Goal: Use online tool/utility: Use online tool/utility

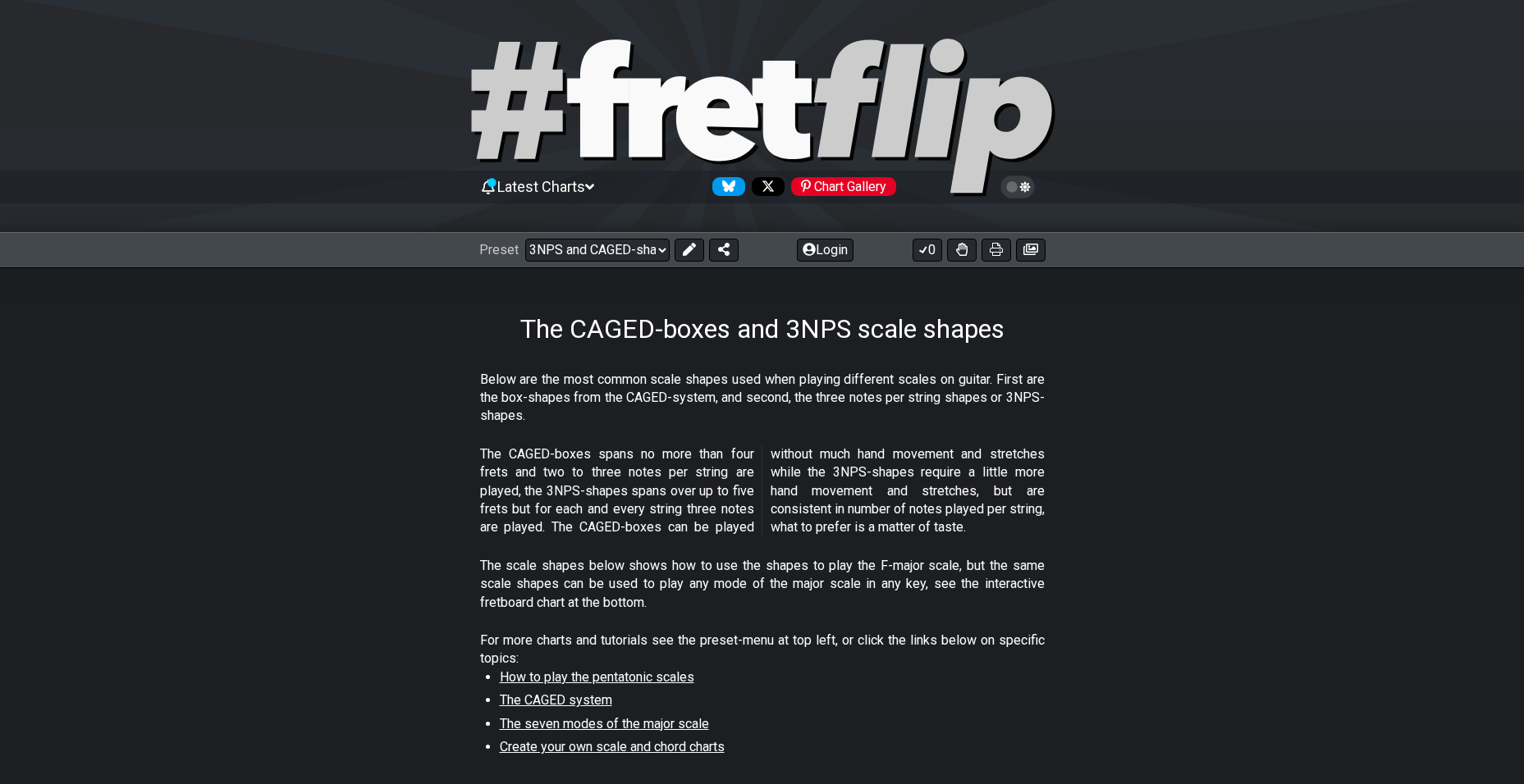
select select "/3nps-caged-shapes"
select select "A"
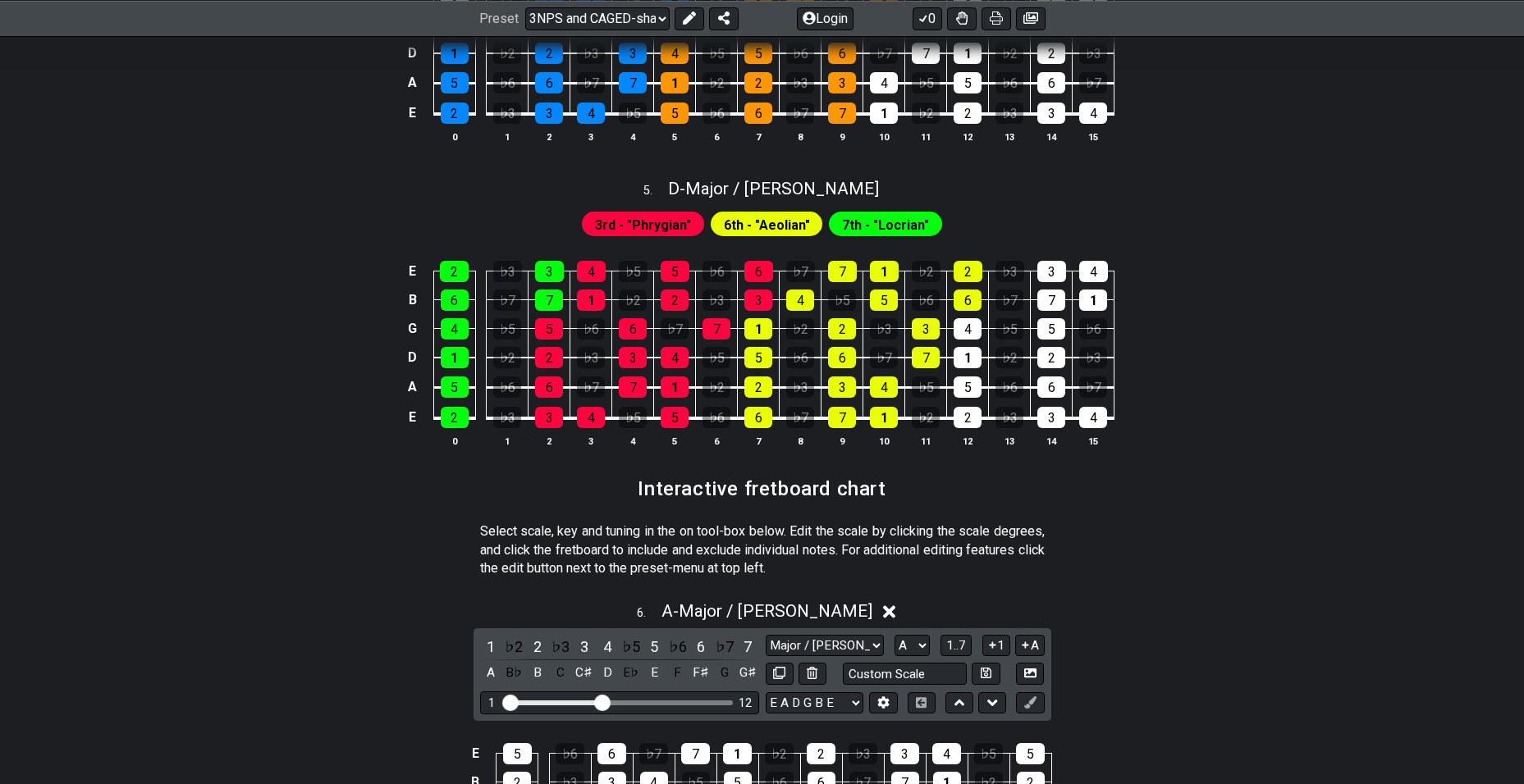
scroll to position [1924, 0]
click at [813, 182] on span "D - Major / Ionian" at bounding box center [773, 187] width 211 height 19
select select "D"
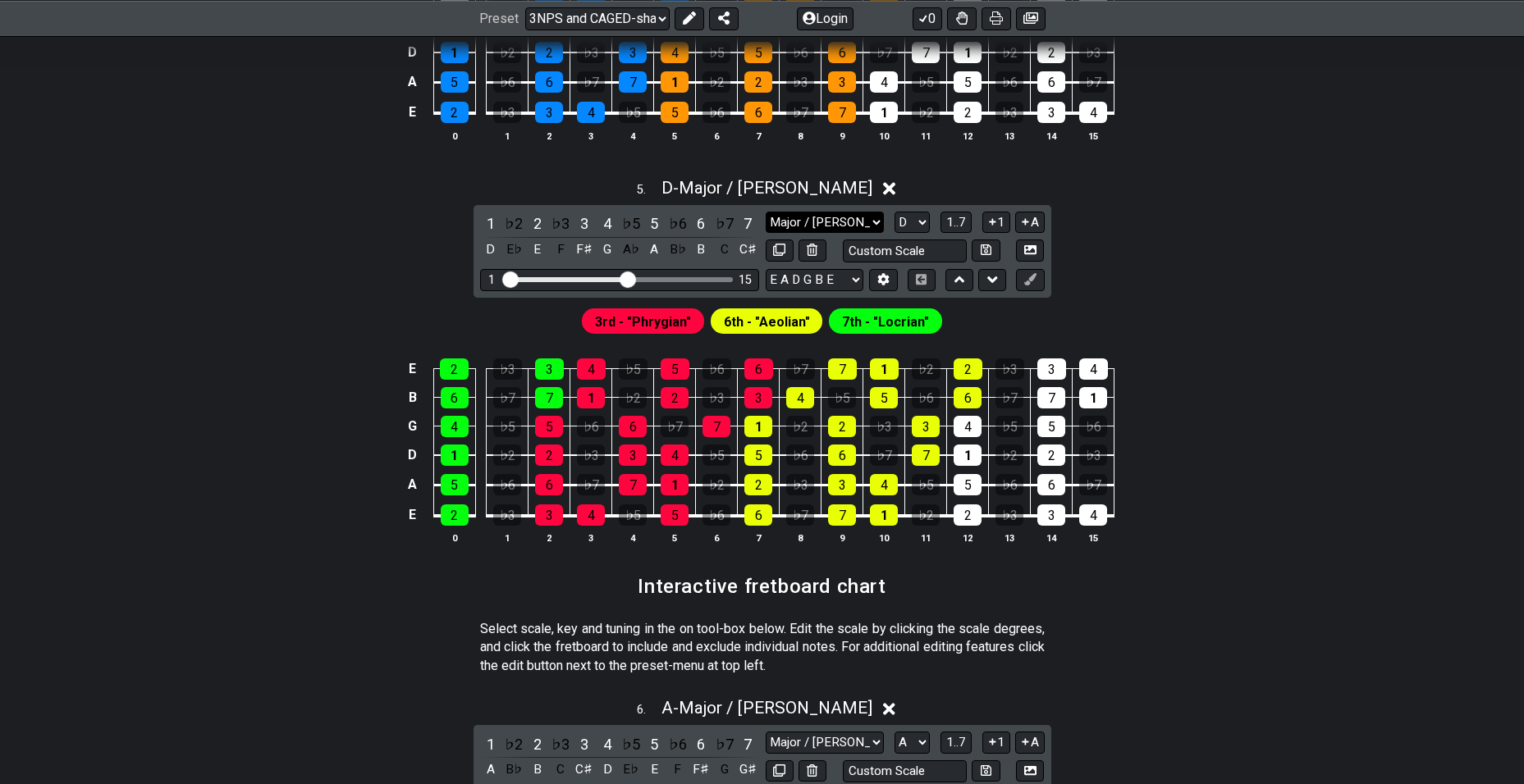
click at [848, 220] on select "Major / Ionian Major 3rds Minor Pentatonic Major Pentatonic Minor Blues Major B…" at bounding box center [825, 223] width 118 height 22
select select "Dorian"
click at [766, 212] on select "Major / Ionian Major 3rds Minor Pentatonic Major Pentatonic Minor Blues Major B…" at bounding box center [825, 223] width 118 height 22
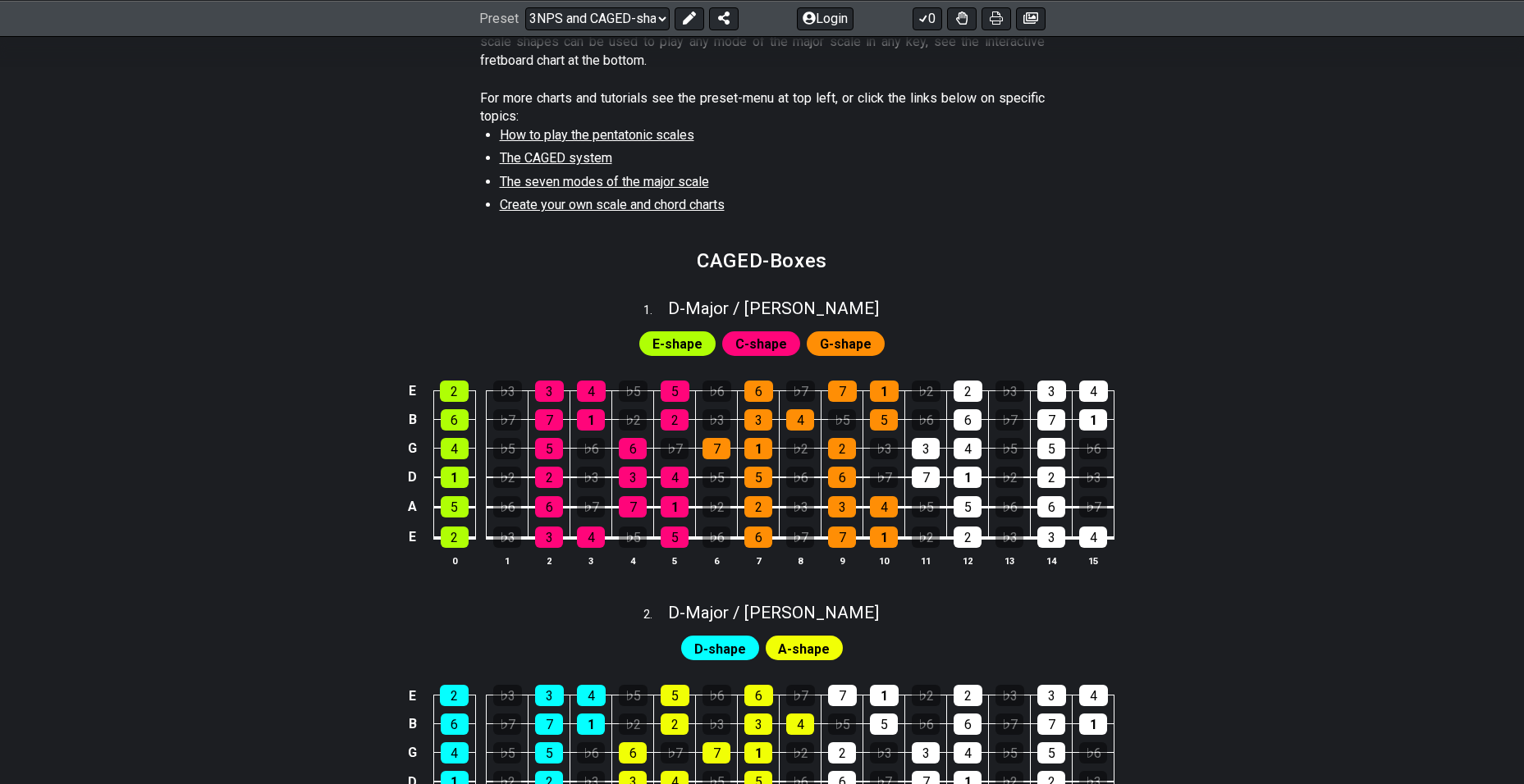
scroll to position [542, 0]
click at [814, 305] on span "D - Major / Ionian" at bounding box center [773, 308] width 211 height 19
select select "D"
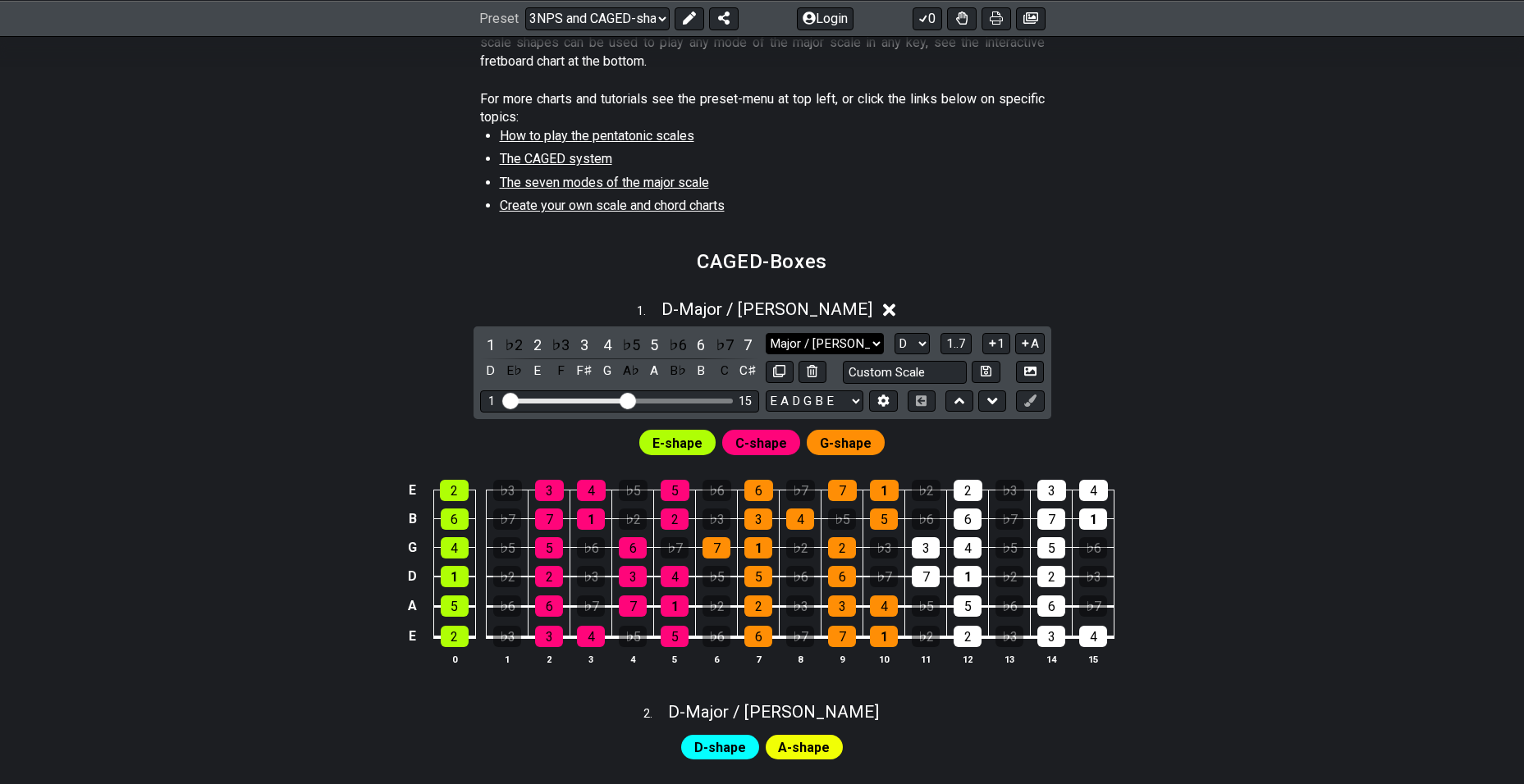
click at [864, 340] on select "Major / Ionian New Scale Minor Pentatonic Major Pentatonic Minor Blues Major Bl…" at bounding box center [825, 344] width 118 height 22
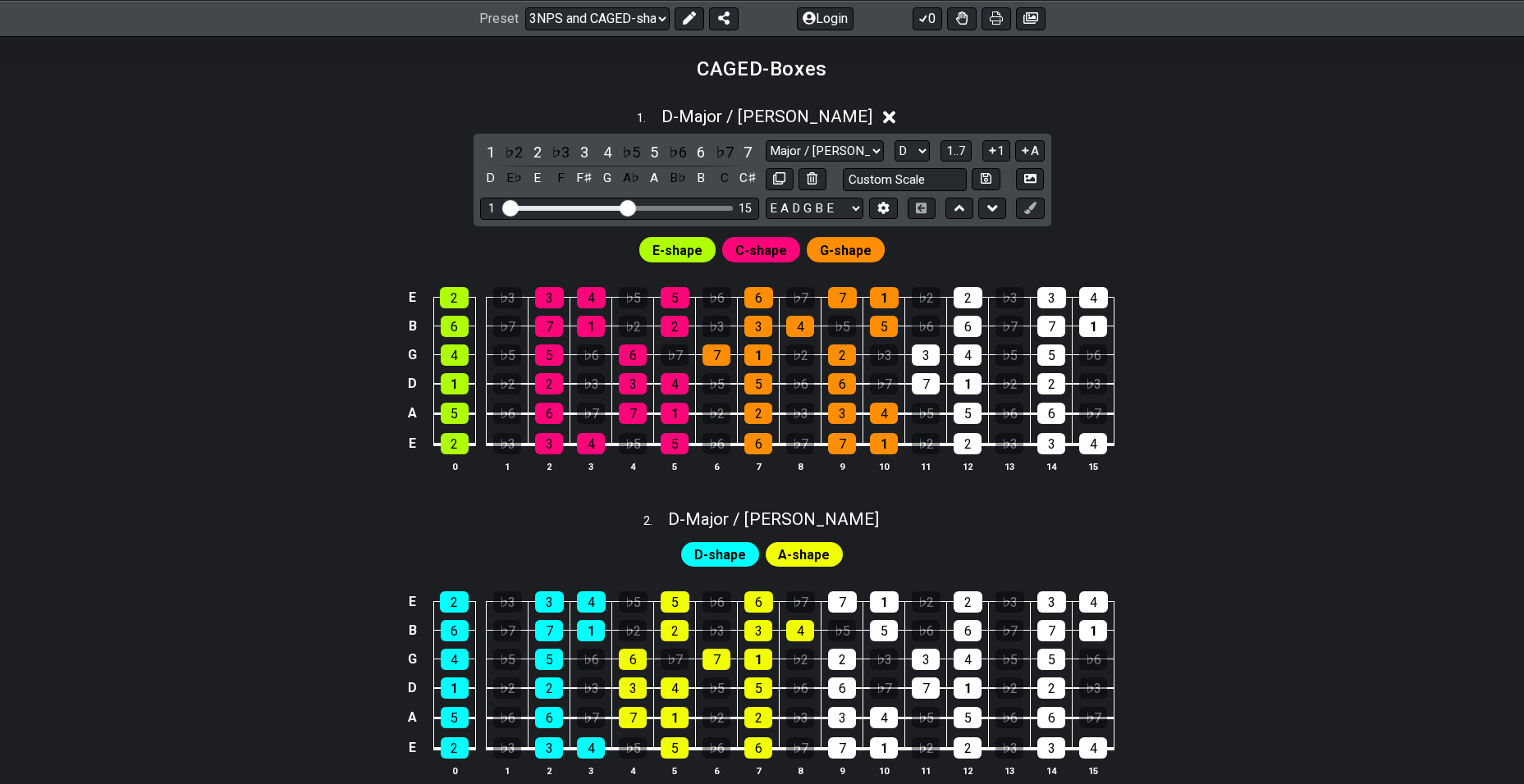
scroll to position [731, 0]
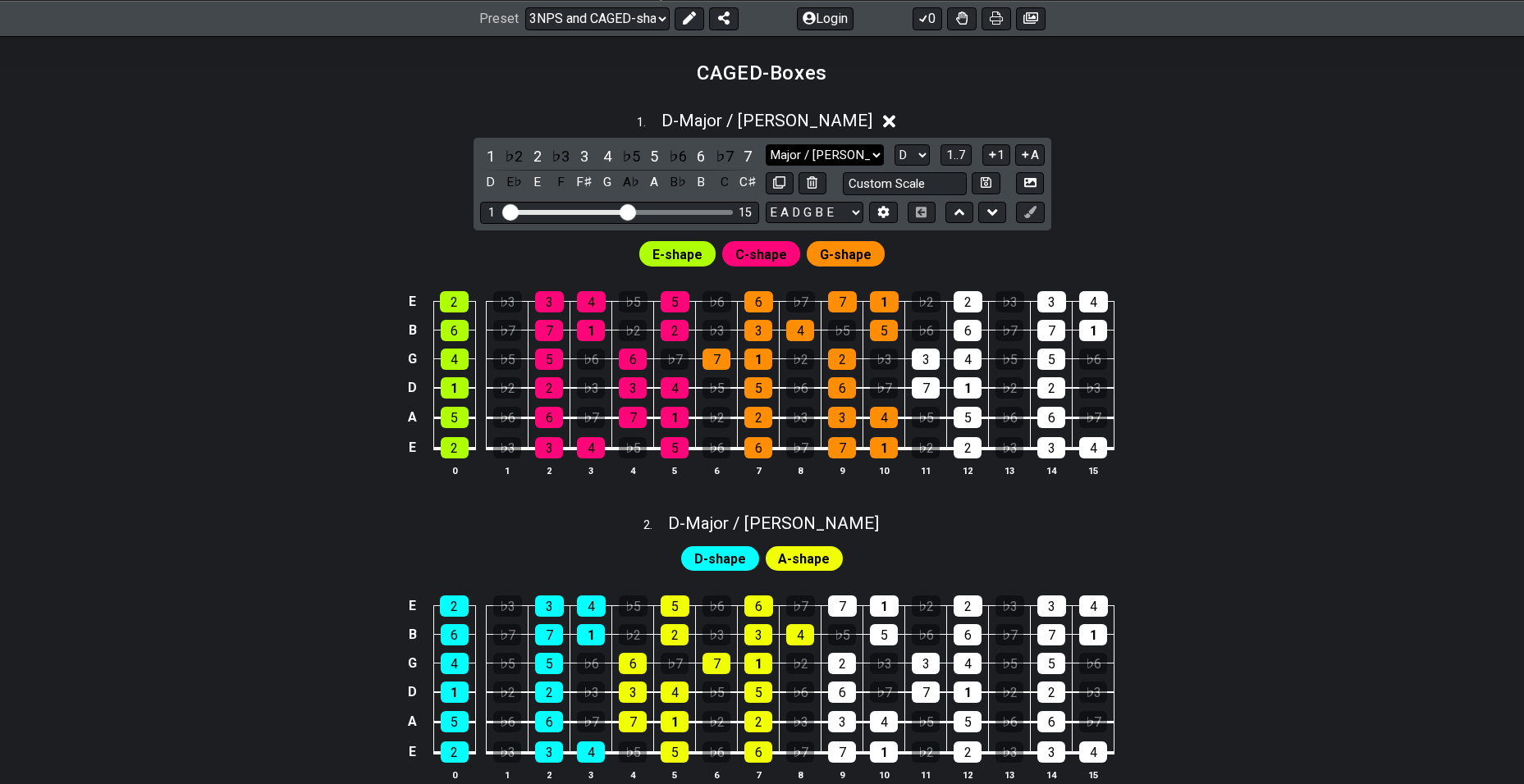
click at [836, 150] on select "Major / Ionian New Scale Minor Pentatonic Major Pentatonic Minor Blues Major Bl…" at bounding box center [825, 156] width 118 height 22
select select "Lydian"
click at [766, 144] on select "Major / Ionian New Scale Minor Pentatonic Major Pentatonic Minor Blues Major Bl…" at bounding box center [825, 156] width 118 height 22
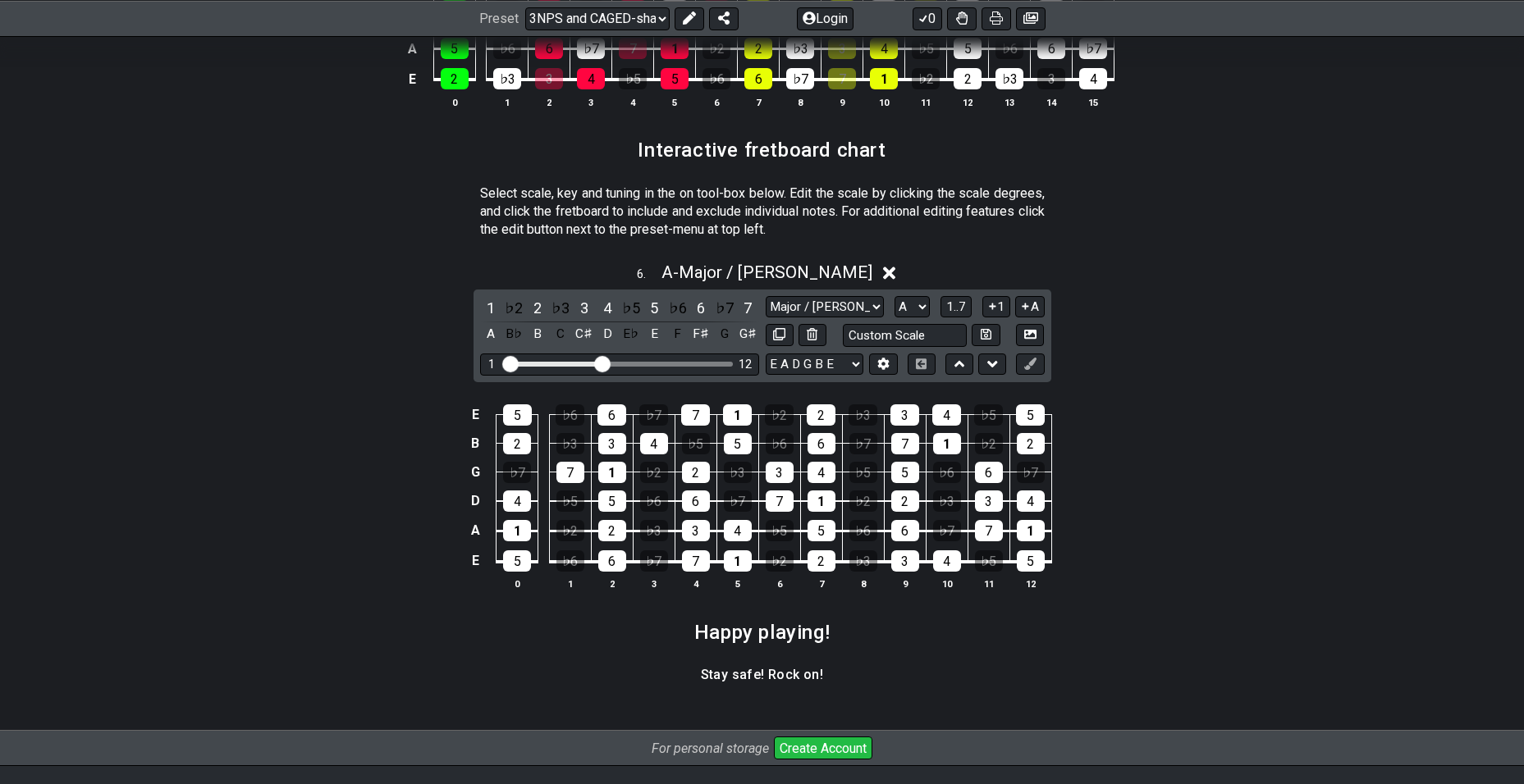
scroll to position [2438, 0]
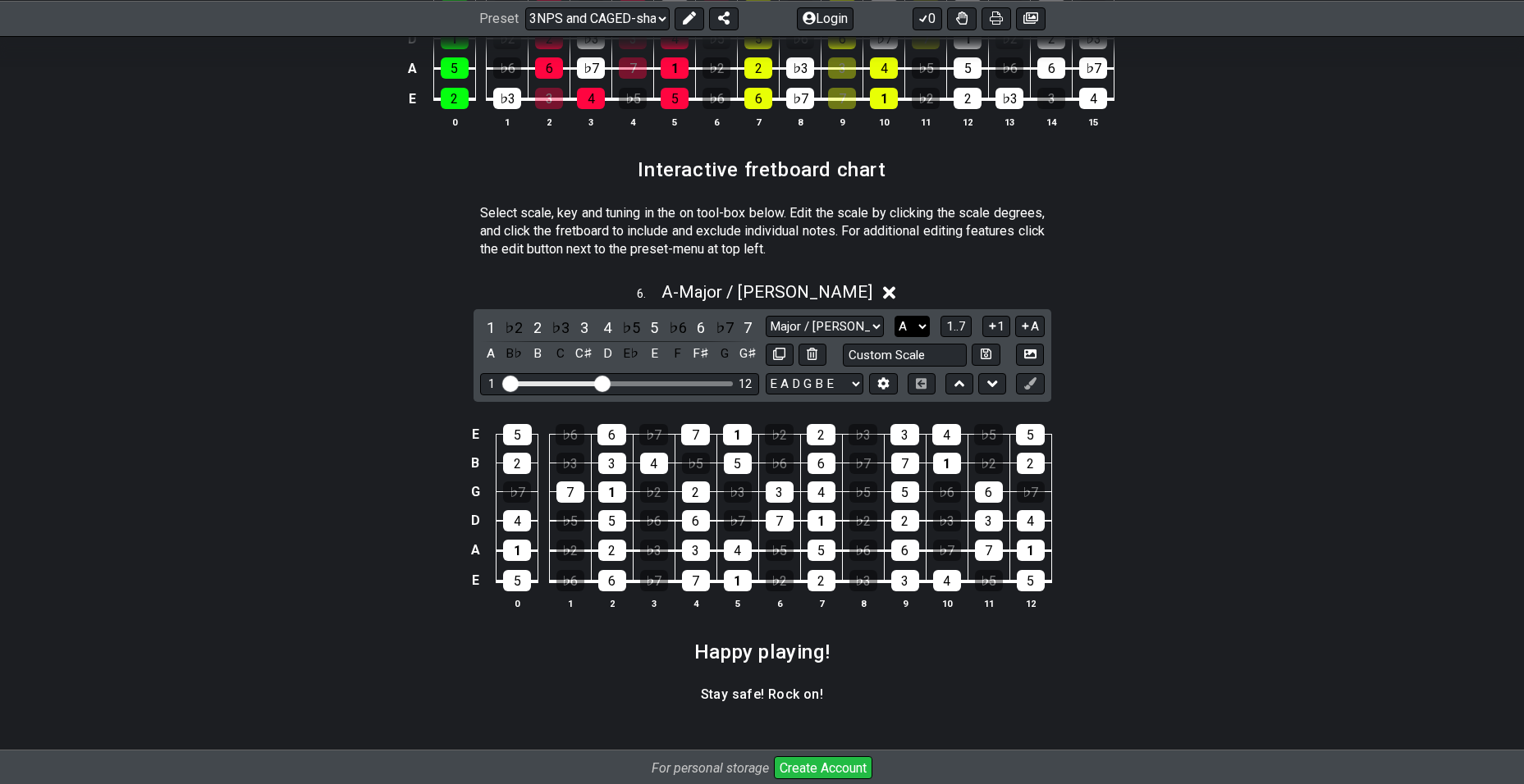
click at [904, 324] on select "A♭ A A♯ B♭ B C C♯ D♭ D D♯ E♭ E F F♯ G♭ G G♯" at bounding box center [912, 327] width 35 height 22
select select "D"
click at [895, 316] on select "A♭ A A♯ B♭ B C C♯ D♭ D D♯ E♭ E F F♯ G♭ G G♯" at bounding box center [912, 327] width 35 height 22
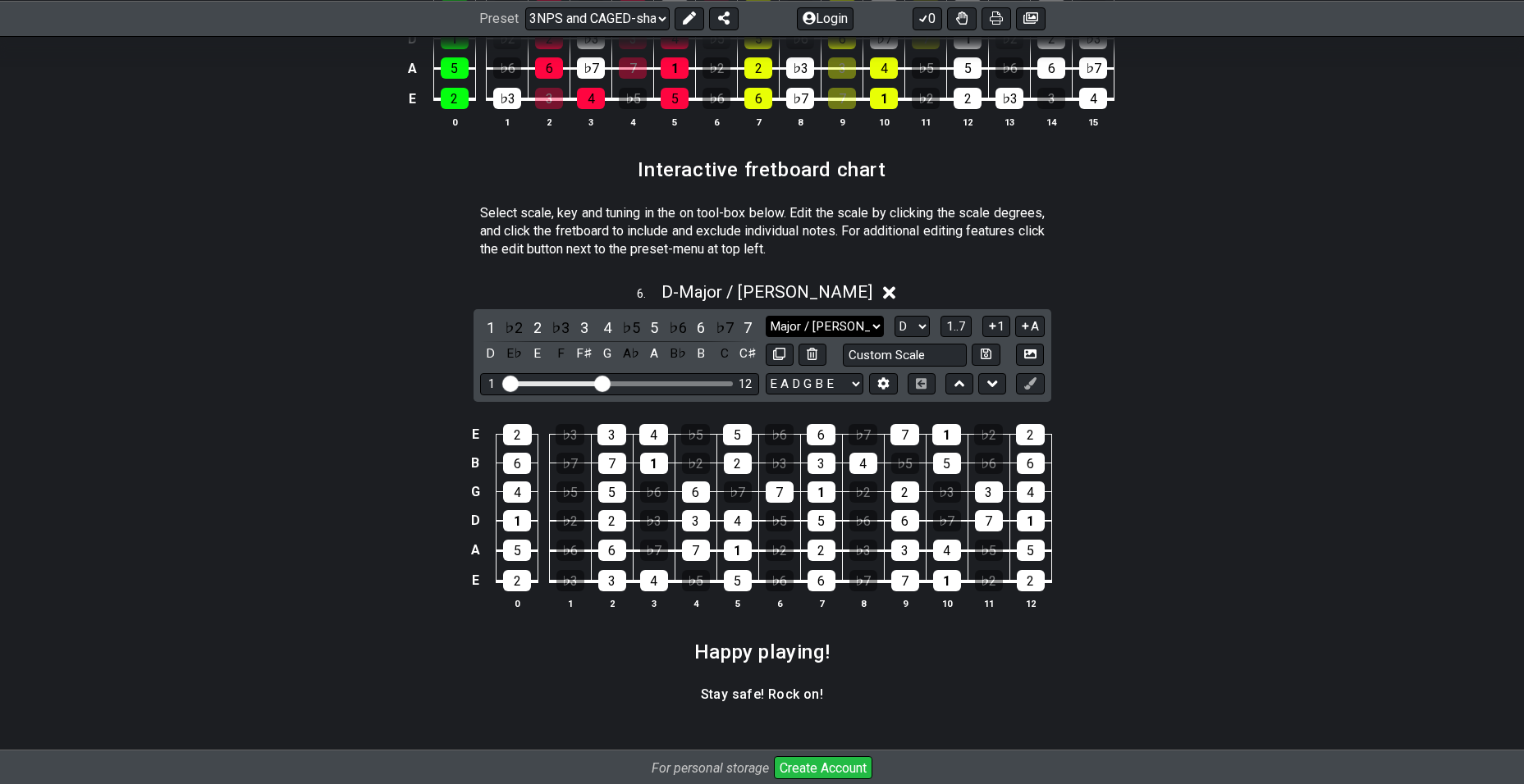
click at [831, 319] on select "Major / Ionian New Scale Minor Pentatonic Major Pentatonic Minor Blues Major Bl…" at bounding box center [825, 327] width 118 height 22
select select "Lydian"
click at [766, 316] on select "Major / Ionian New Scale Minor Pentatonic Major Pentatonic Minor Blues Major Bl…" at bounding box center [825, 327] width 118 height 22
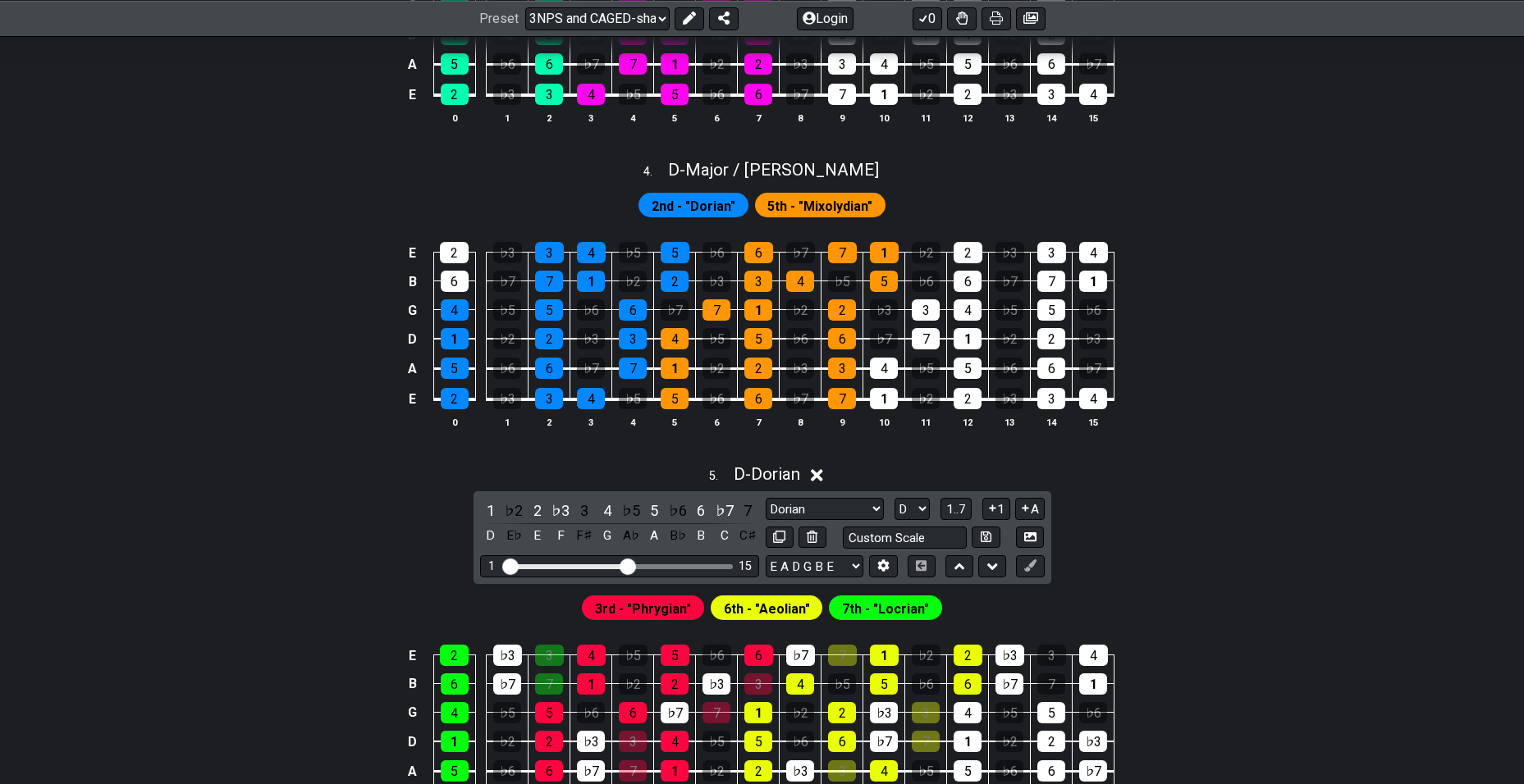
scroll to position [1735, 0]
click at [822, 503] on select "Major / Ionian Major 3rds Minor Pentatonic Major Pentatonic Minor Blues Major B…" at bounding box center [825, 510] width 118 height 22
select select "Major / [PERSON_NAME]"
click at [766, 499] on select "Major / Ionian Major 3rds Minor Pentatonic Major Pentatonic Minor Blues Major B…" at bounding box center [825, 510] width 118 height 22
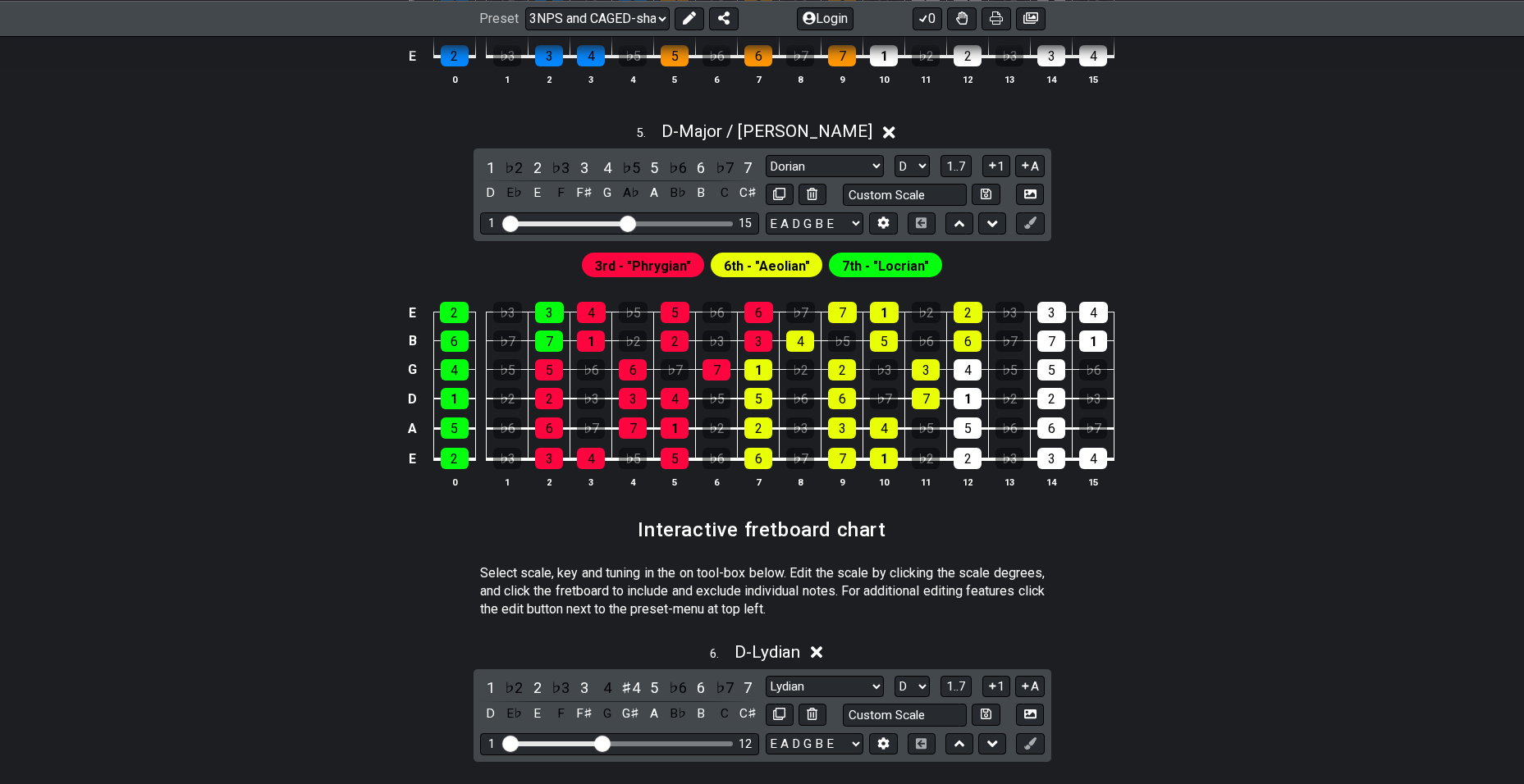
scroll to position [2080, 0]
click at [814, 676] on select "Major / Ionian New Scale Minor Pentatonic Major Pentatonic Minor Blues Major Bl…" at bounding box center [825, 686] width 118 height 22
click at [766, 675] on select "Major / Ionian New Scale Minor Pentatonic Major Pentatonic Minor Blues Major Bl…" at bounding box center [825, 686] width 118 height 22
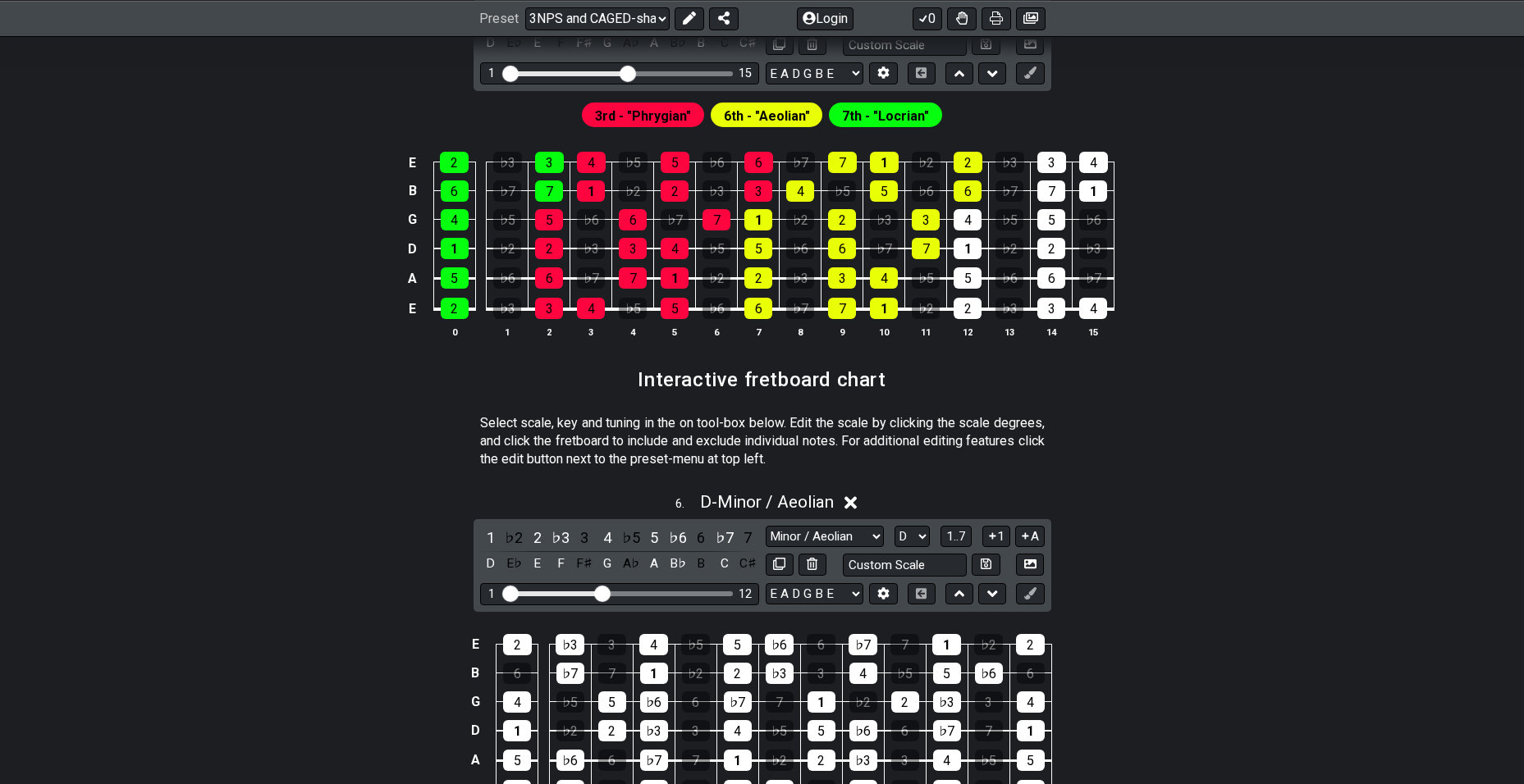
scroll to position [2228, 0]
click at [857, 534] on select "Major / Ionian New Scale Minor Pentatonic Major Pentatonic Minor Blues Major Bl…" at bounding box center [825, 537] width 118 height 22
click at [766, 526] on select "Major / Ionian New Scale Minor Pentatonic Major Pentatonic Minor Blues Major Bl…" at bounding box center [825, 537] width 118 height 22
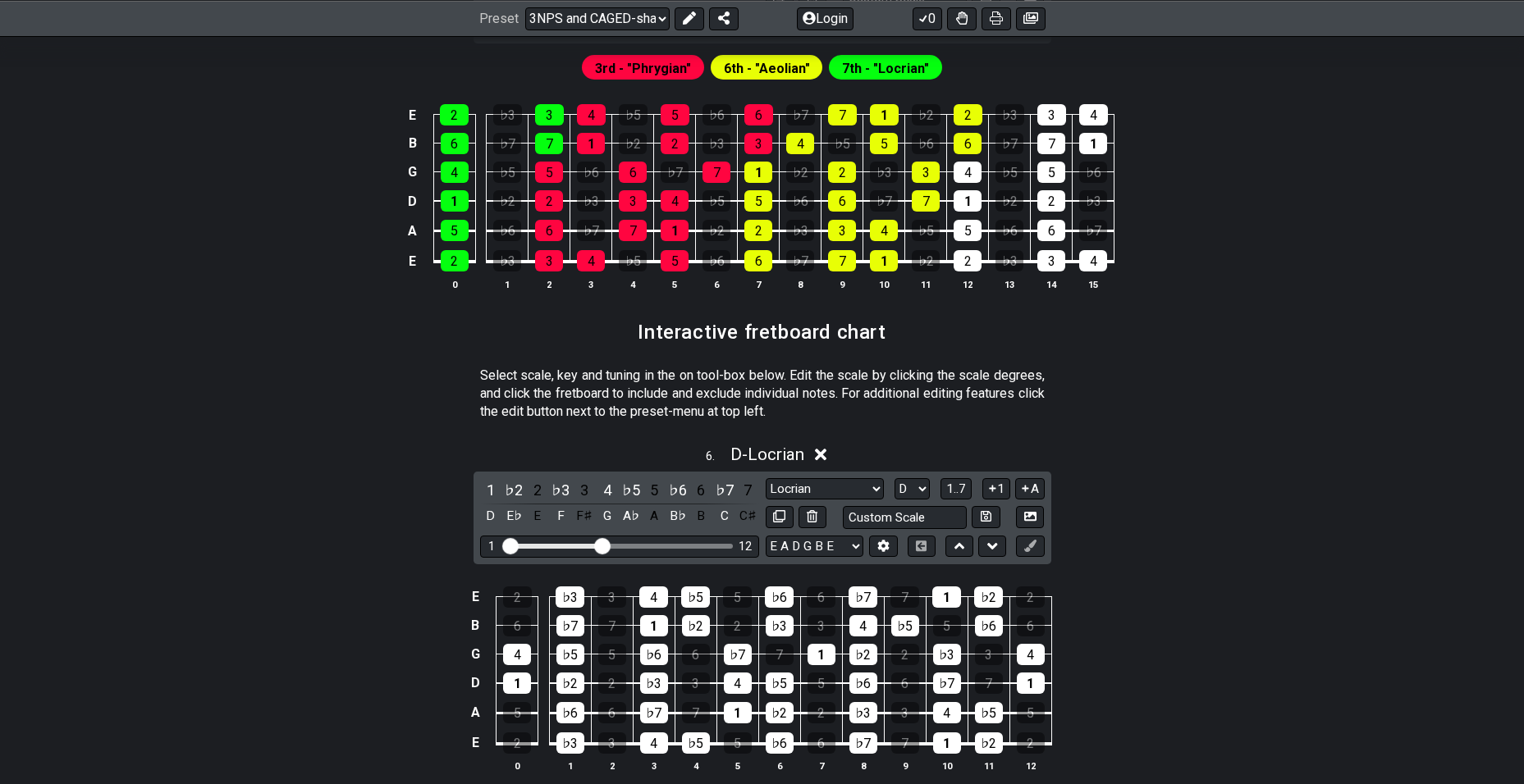
scroll to position [2276, 0]
click at [837, 490] on select "Major / Ionian New Scale Minor Pentatonic Major Pentatonic Minor Blues Major Bl…" at bounding box center [825, 490] width 118 height 22
click at [766, 479] on select "Major / Ionian New Scale Minor Pentatonic Major Pentatonic Minor Blues Major Bl…" at bounding box center [825, 490] width 118 height 22
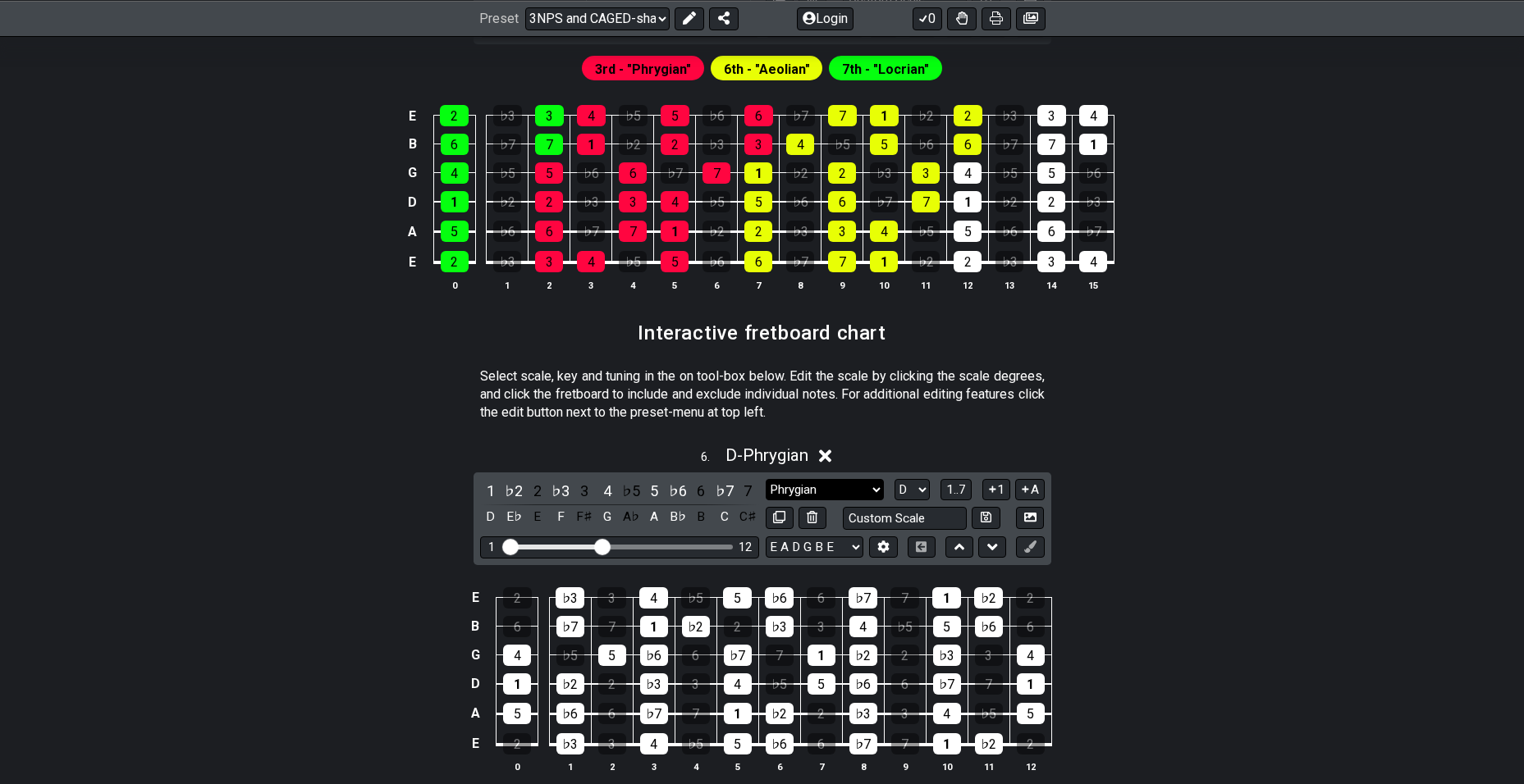
click at [831, 490] on select "Major / Ionian New Scale Minor Pentatonic Major Pentatonic Minor Blues Major Bl…" at bounding box center [825, 490] width 118 height 22
click at [766, 479] on select "Major / Ionian New Scale Minor Pentatonic Major Pentatonic Minor Blues Major Bl…" at bounding box center [825, 490] width 118 height 22
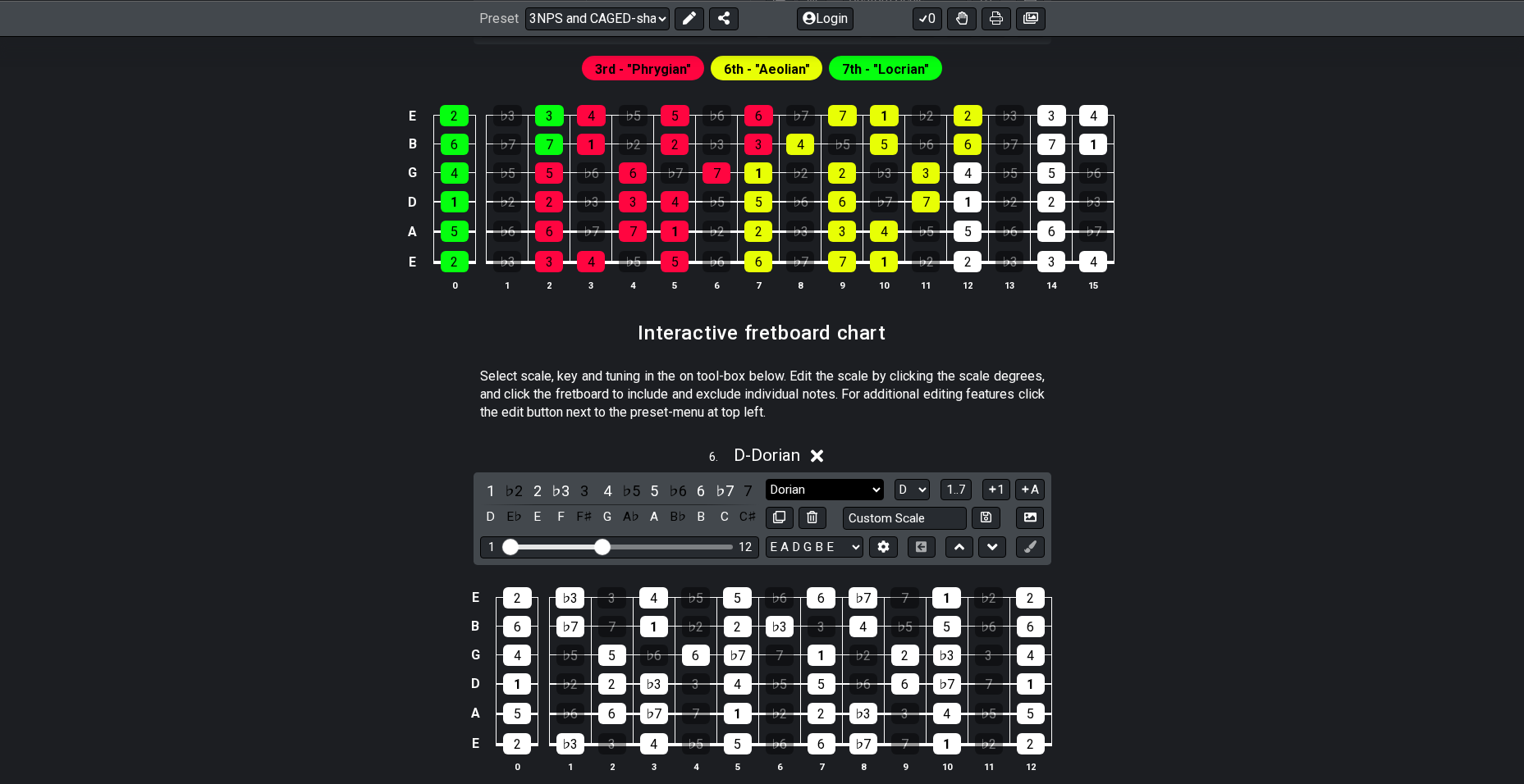
click at [852, 479] on select "Major / Ionian New Scale Minor Pentatonic Major Pentatonic Minor Blues Major Bl…" at bounding box center [825, 490] width 118 height 22
click at [766, 479] on select "Major / Ionian New Scale Minor Pentatonic Major Pentatonic Minor Blues Major Bl…" at bounding box center [825, 490] width 118 height 22
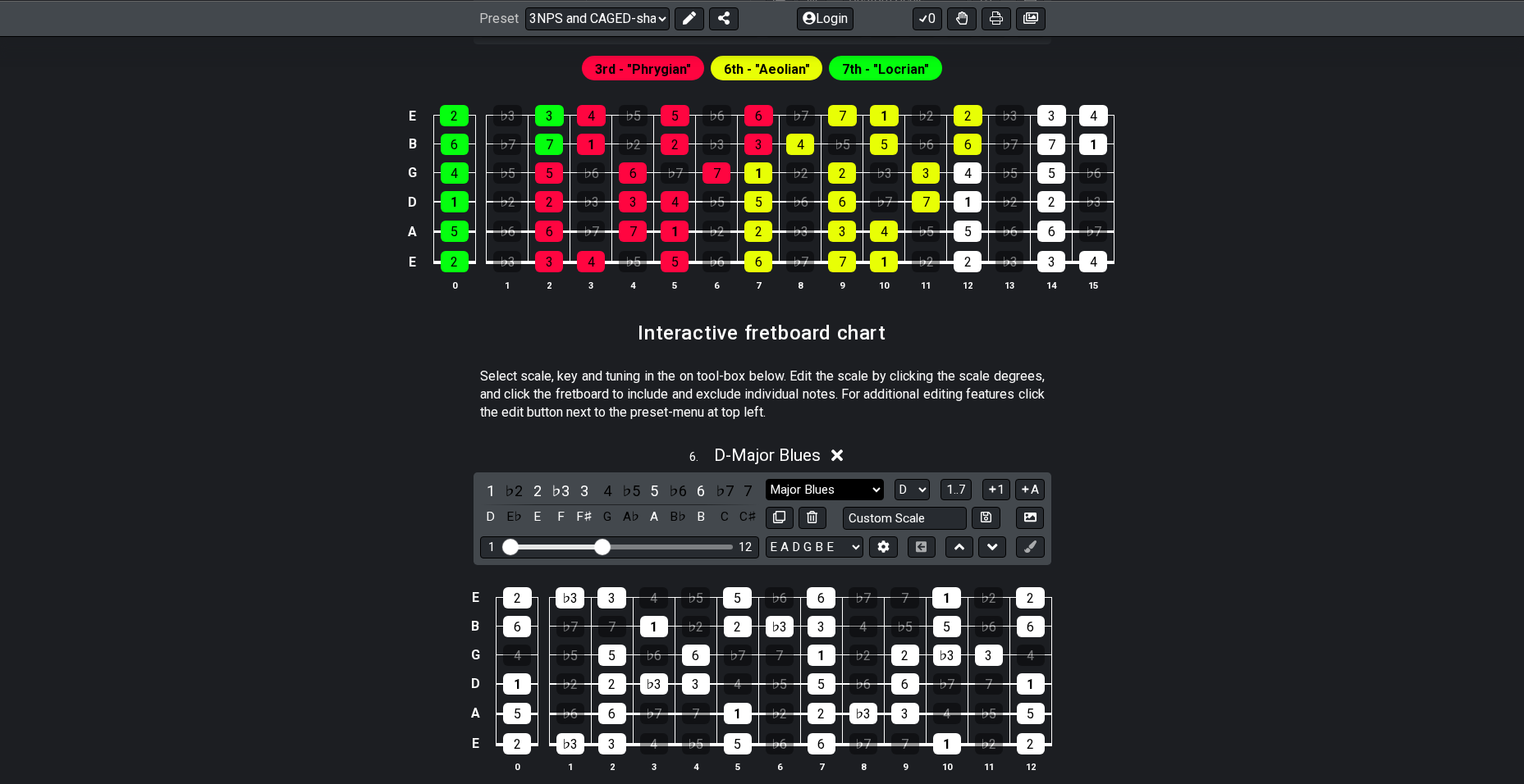
click at [861, 480] on select "Major / Ionian New Scale Minor Pentatonic Major Pentatonic Minor Blues Major Bl…" at bounding box center [825, 490] width 118 height 22
click at [766, 479] on select "Major / Ionian New Scale Minor Pentatonic Major Pentatonic Minor Blues Major Bl…" at bounding box center [825, 490] width 118 height 22
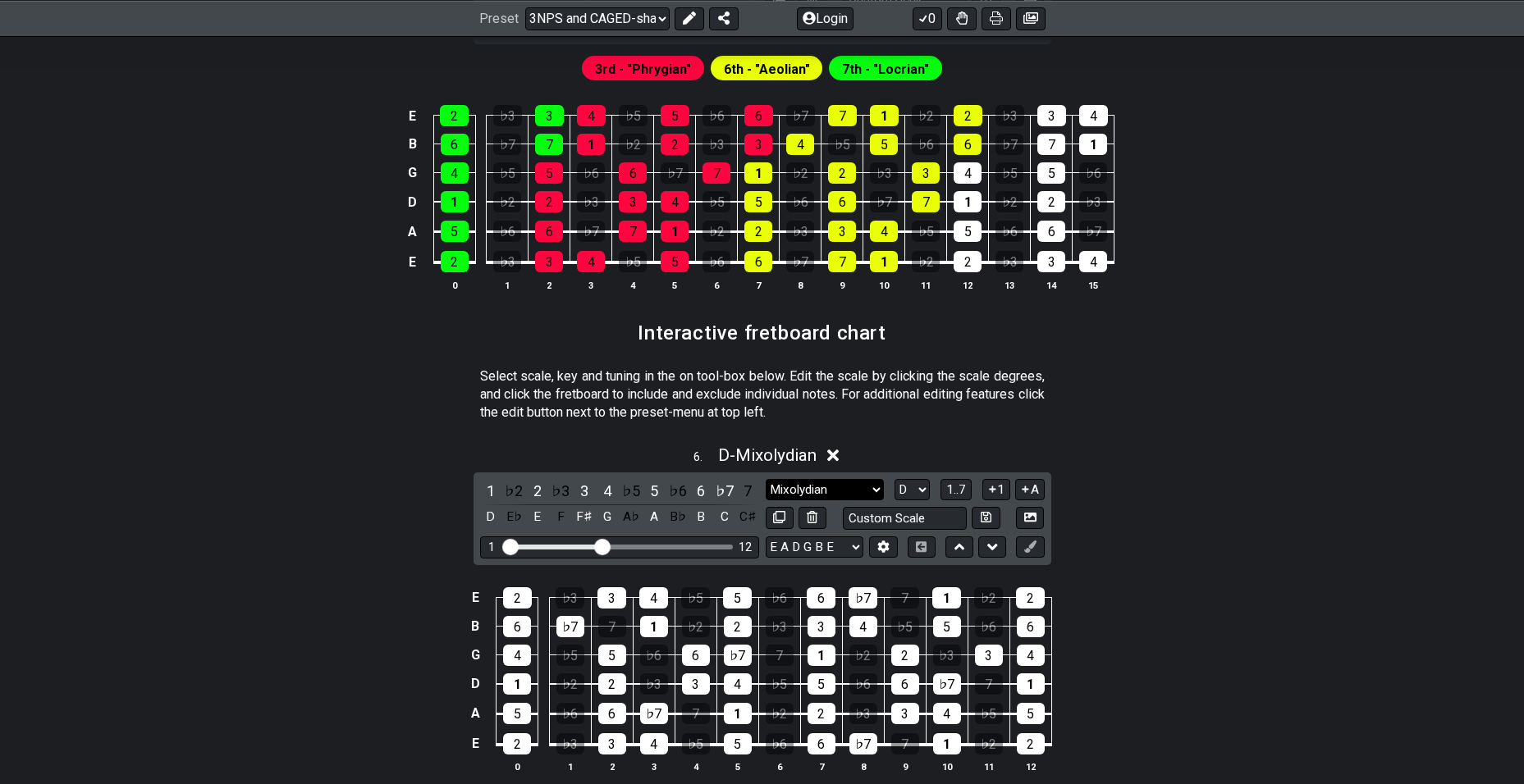
click at [877, 485] on select "Major / Ionian New Scale Minor Pentatonic Major Pentatonic Minor Blues Major Bl…" at bounding box center [825, 490] width 118 height 22
click at [766, 479] on select "Major / Ionian New Scale Minor Pentatonic Major Pentatonic Minor Blues Major Bl…" at bounding box center [825, 490] width 118 height 22
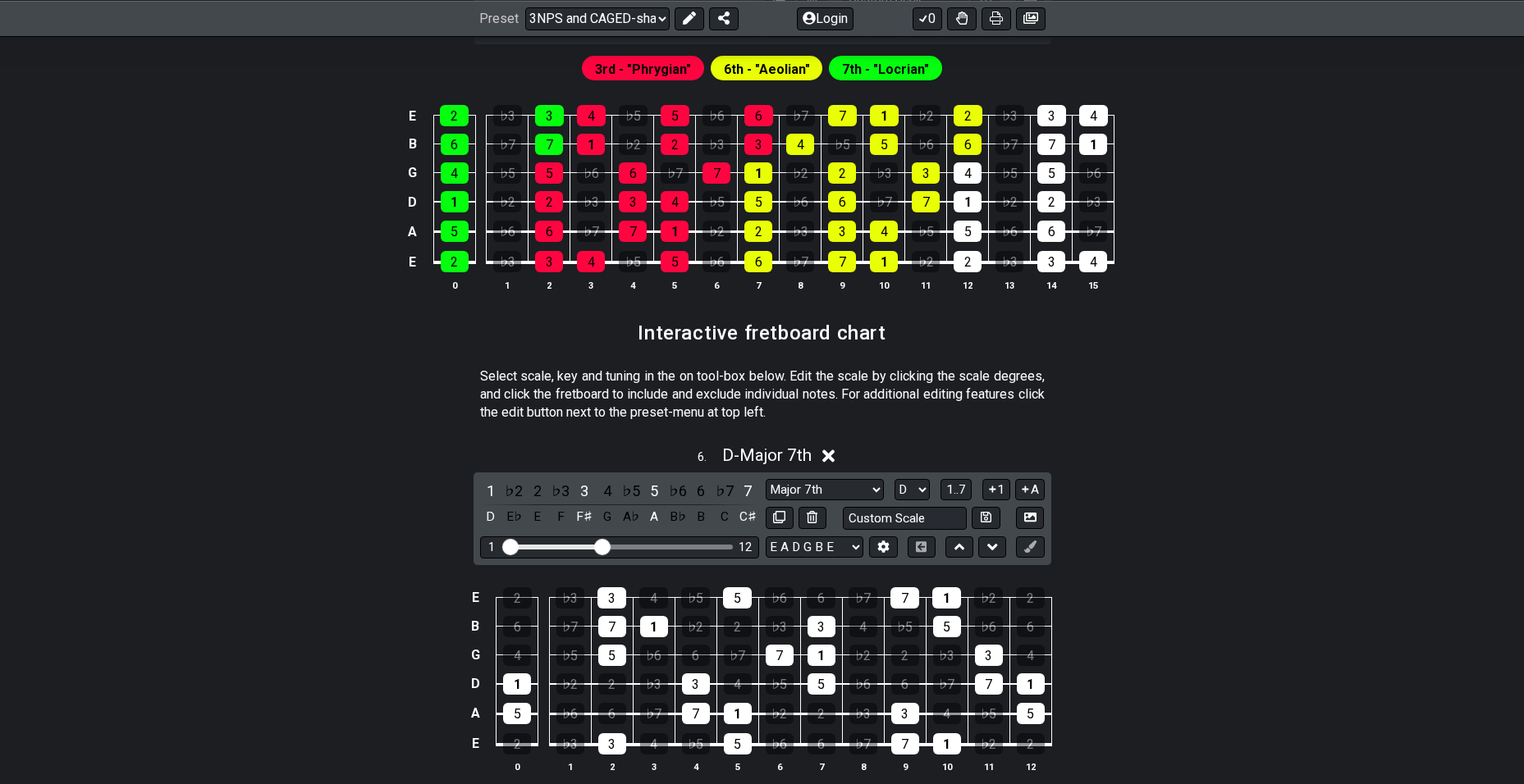
click at [842, 474] on div "1 ♭2 2 ♭3 3 4 ♭5 5 ♭6 6 ♭7 7 D E♭ E F F♯ G A♭ A B♭ B C C♯ Major / Ionian New Sc…" at bounding box center [763, 519] width 578 height 93
click at [834, 482] on select "Major / Ionian New Scale Minor Pentatonic Major Pentatonic Minor Blues Major Bl…" at bounding box center [825, 490] width 118 height 22
click at [820, 495] on select "Major / Ionian New Scale Minor Pentatonic Major Pentatonic Minor Blues Major Bl…" at bounding box center [825, 490] width 118 height 22
click at [766, 479] on select "Major / Ionian New Scale Minor Pentatonic Major Pentatonic Minor Blues Major Bl…" at bounding box center [825, 490] width 118 height 22
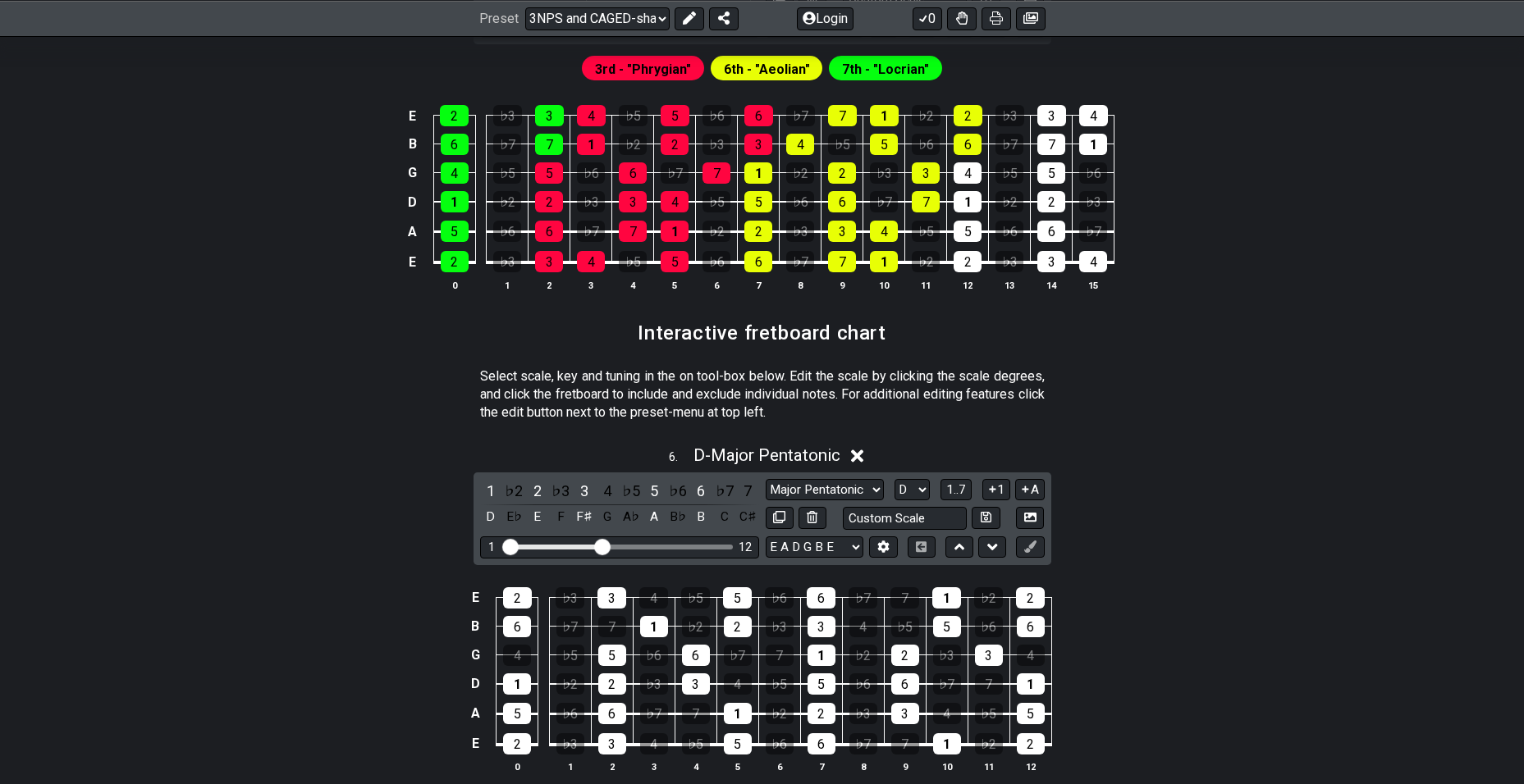
click at [1255, 479] on div "6 . D - Major Pentatonic 1 ♭2 2 ♭3 3 4 ♭5 5 ♭6 6 ♭7 7 D E♭ E F F♯ G A♭ A B♭ B C…" at bounding box center [762, 616] width 1280 height 361
drag, startPoint x: 595, startPoint y: 547, endPoint x: 624, endPoint y: 546, distance: 29.0
click at [624, 546] on input "Visible fret range" at bounding box center [619, 546] width 233 height 0
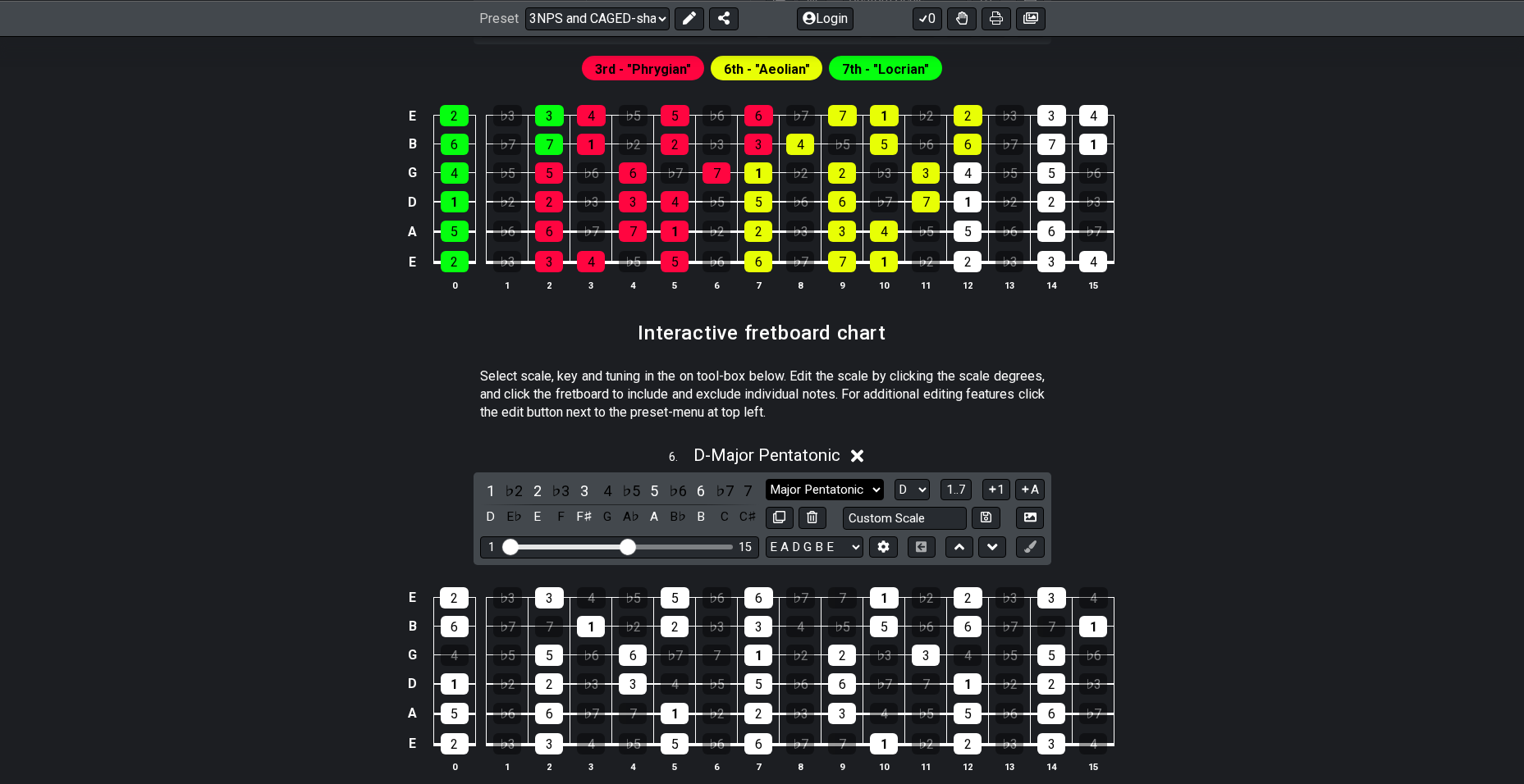
click at [861, 493] on select "Major / Ionian New Scale Minor Pentatonic Major Pentatonic Minor Blues Major Bl…" at bounding box center [825, 490] width 118 height 22
select select "Minor Pentatonic"
click at [766, 479] on select "Major / Ionian New Scale Minor Pentatonic Major Pentatonic Minor Blues Major Bl…" at bounding box center [825, 490] width 118 height 22
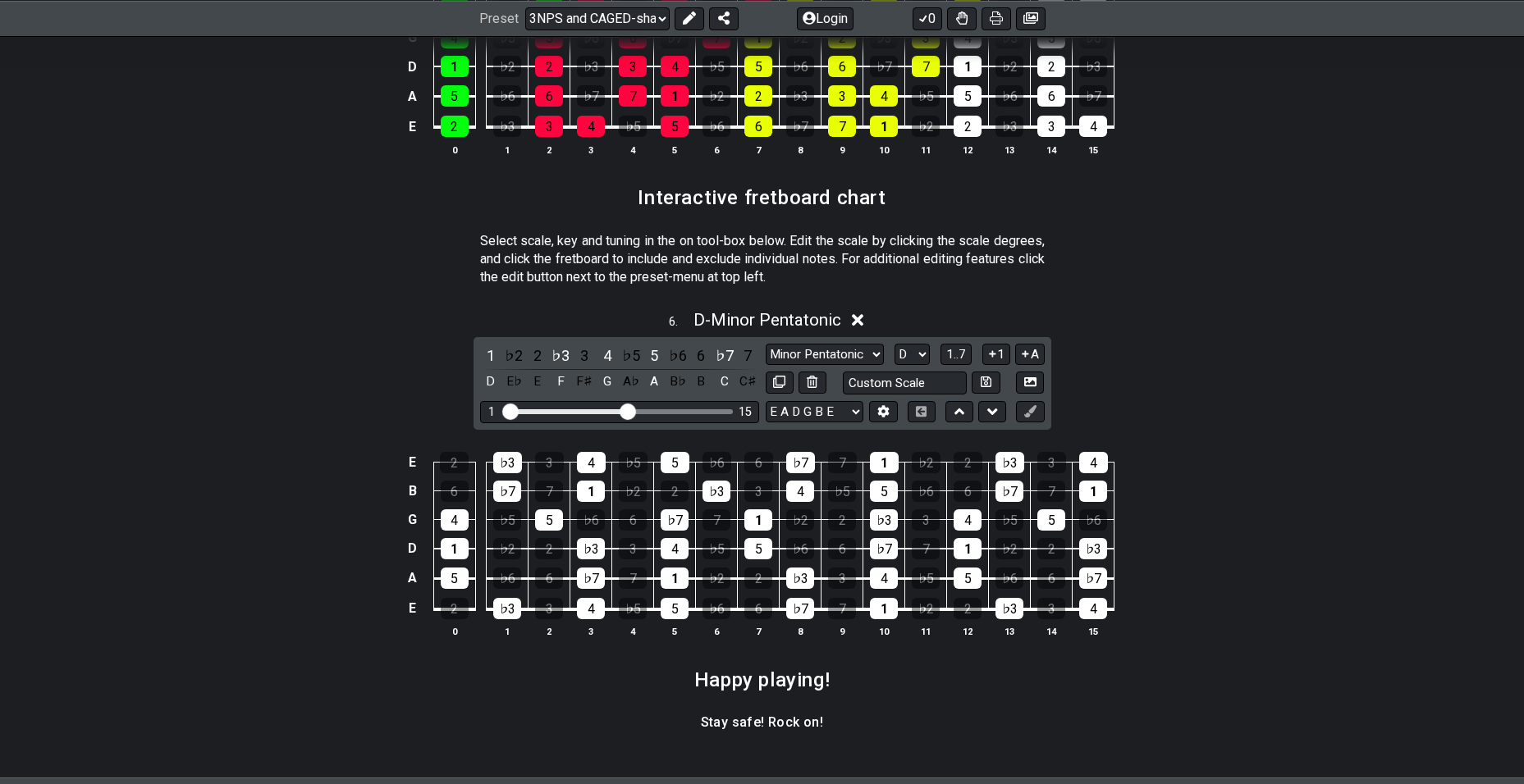
scroll to position [2414, 0]
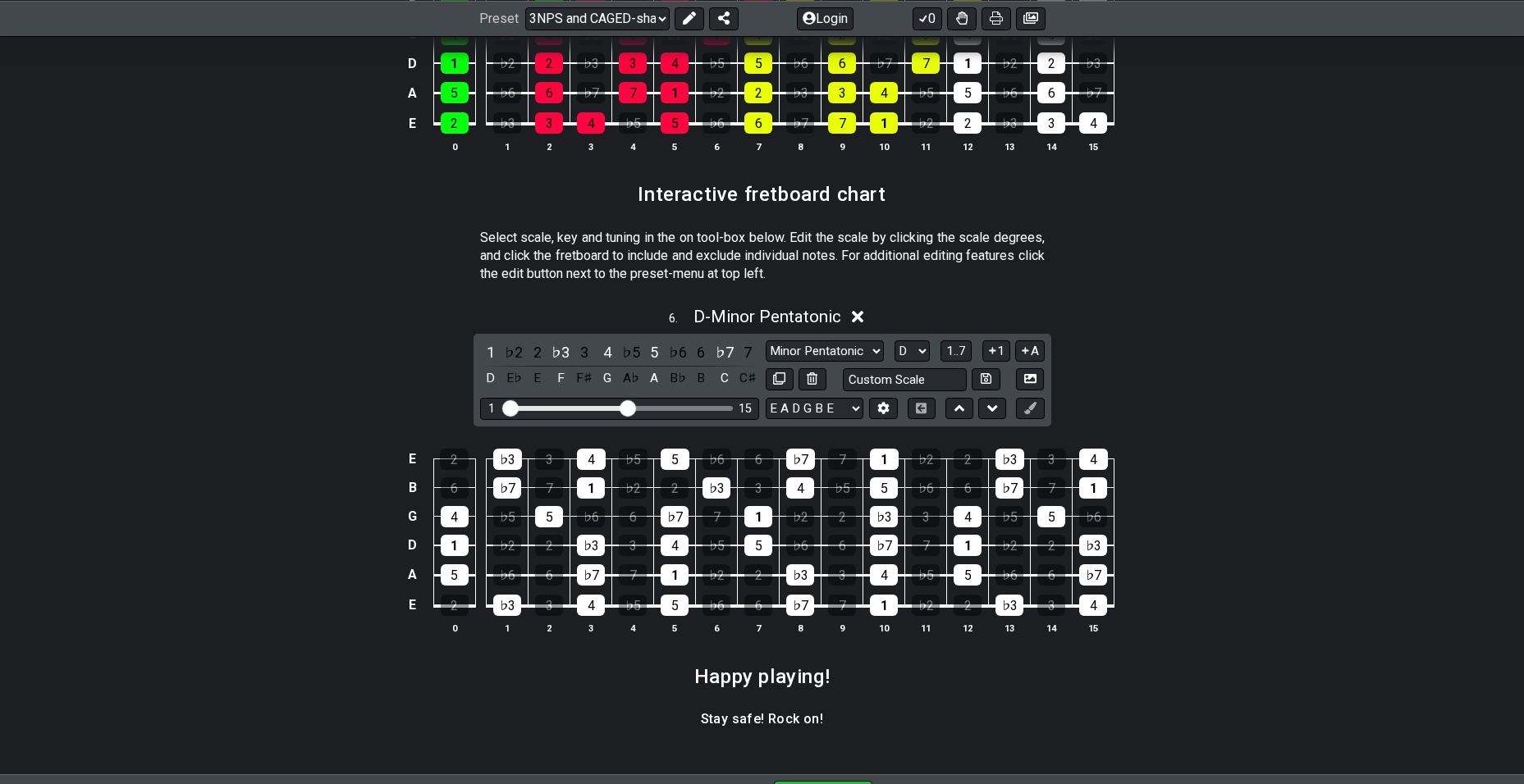
click at [1194, 306] on div "6 . D - Minor Pentatonic" at bounding box center [762, 313] width 1280 height 31
